Goal: Task Accomplishment & Management: Use online tool/utility

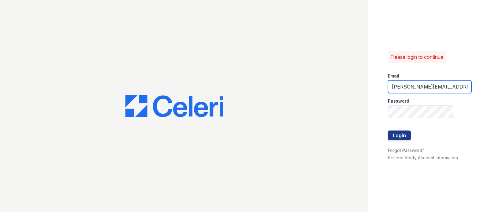
click at [414, 80] on input "[PERSON_NAME][EMAIL_ADDRESS][DOMAIN_NAME]" at bounding box center [430, 86] width 84 height 13
drag, startPoint x: 414, startPoint y: 55, endPoint x: 434, endPoint y: 55, distance: 19.3
click at [434, 80] on input "[PERSON_NAME][EMAIL_ADDRESS][DOMAIN_NAME]" at bounding box center [430, 86] width 84 height 13
type input "[PERSON_NAME][EMAIL_ADDRESS][DOMAIN_NAME]"
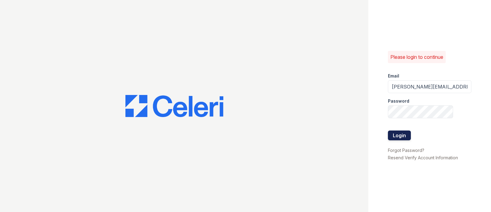
click at [402, 130] on button "Login" at bounding box center [399, 135] width 23 height 10
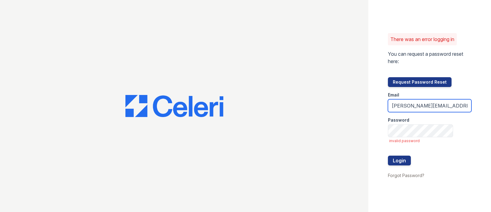
click at [406, 99] on input "[PERSON_NAME][EMAIL_ADDRESS][DOMAIN_NAME]" at bounding box center [430, 105] width 84 height 13
click at [400, 155] on button "Login" at bounding box center [399, 160] width 23 height 10
